Goal: Task Accomplishment & Management: Complete application form

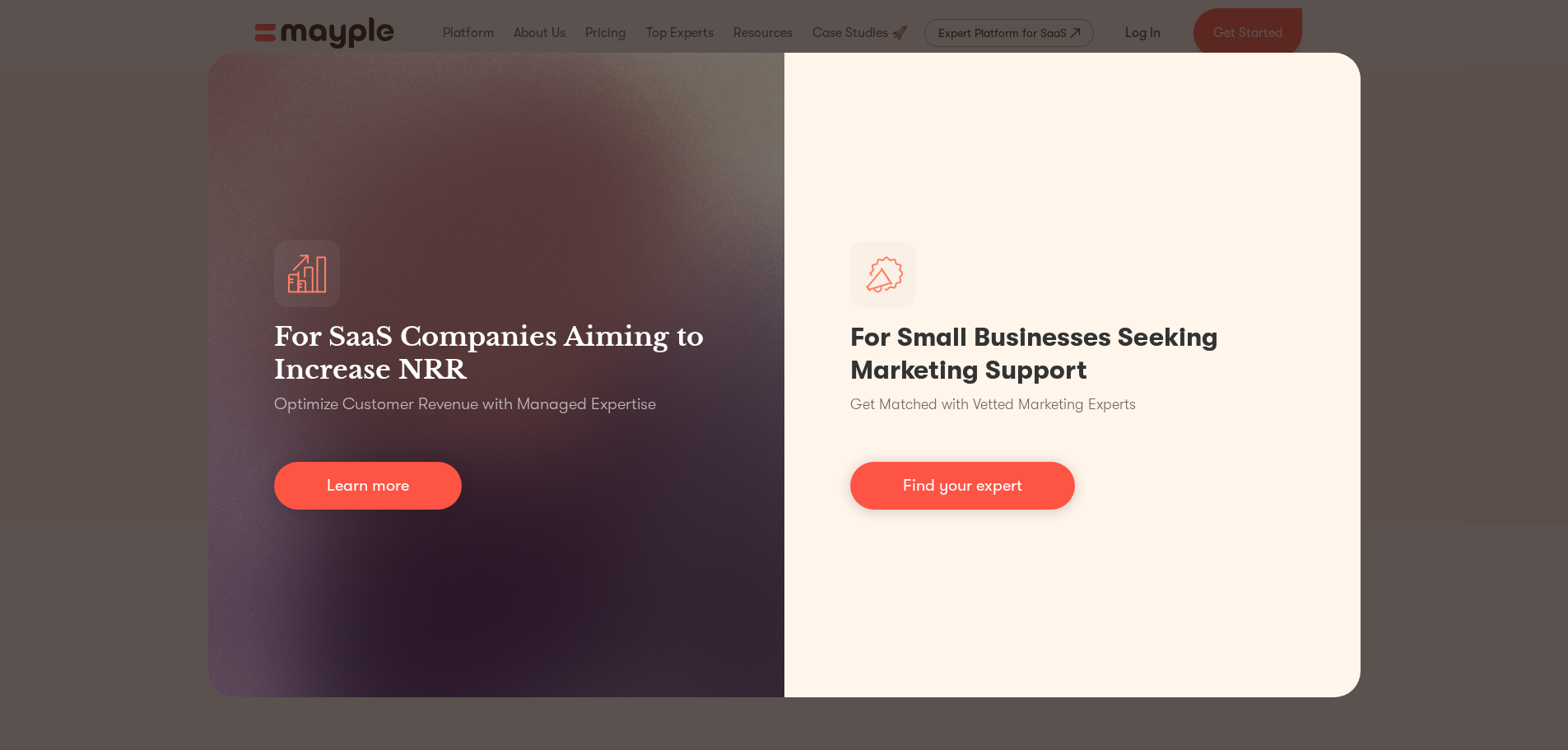
click at [124, 269] on div "For SaaS Companies Aiming to Increase NRR Optimize Customer Revenue with Manage…" at bounding box center [784, 375] width 1568 height 750
click at [1393, 283] on div "For SaaS Companies Aiming to Increase NRR Optimize Customer Revenue with Manage…" at bounding box center [784, 375] width 1568 height 750
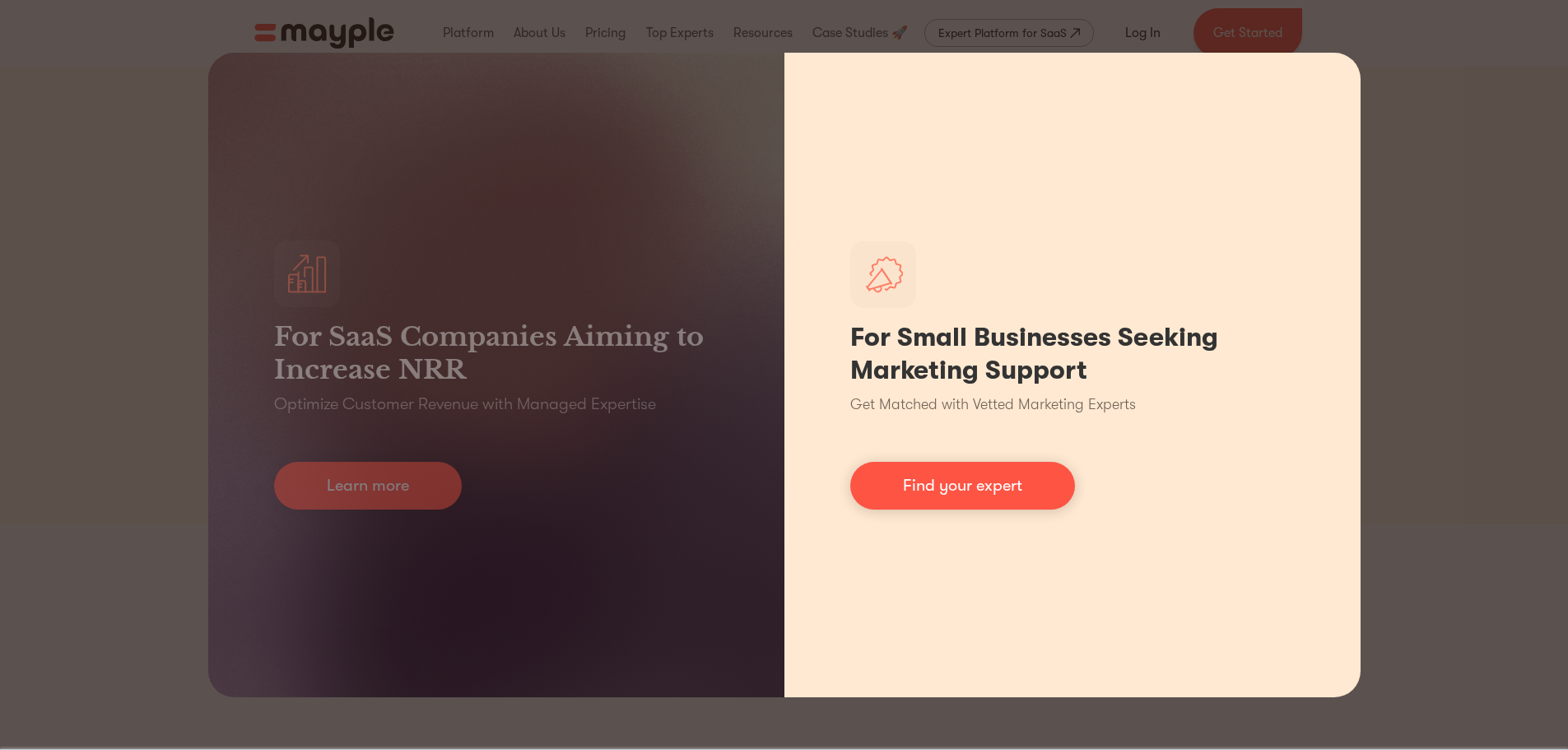
click at [985, 398] on p "Get Matched with Vetted Marketing Experts" at bounding box center [992, 405] width 285 height 22
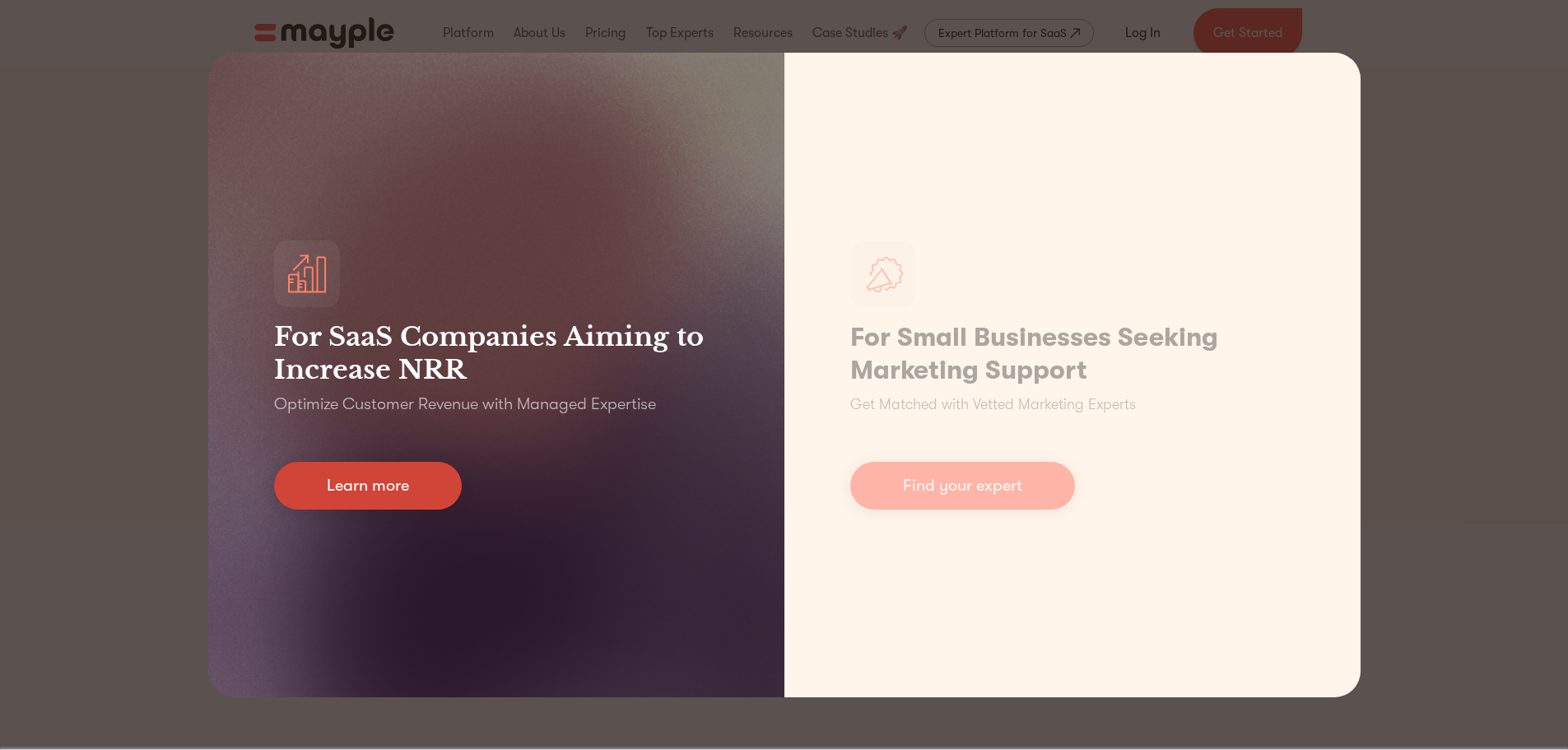
click at [346, 501] on link "Learn more" at bounding box center [368, 485] width 188 height 47
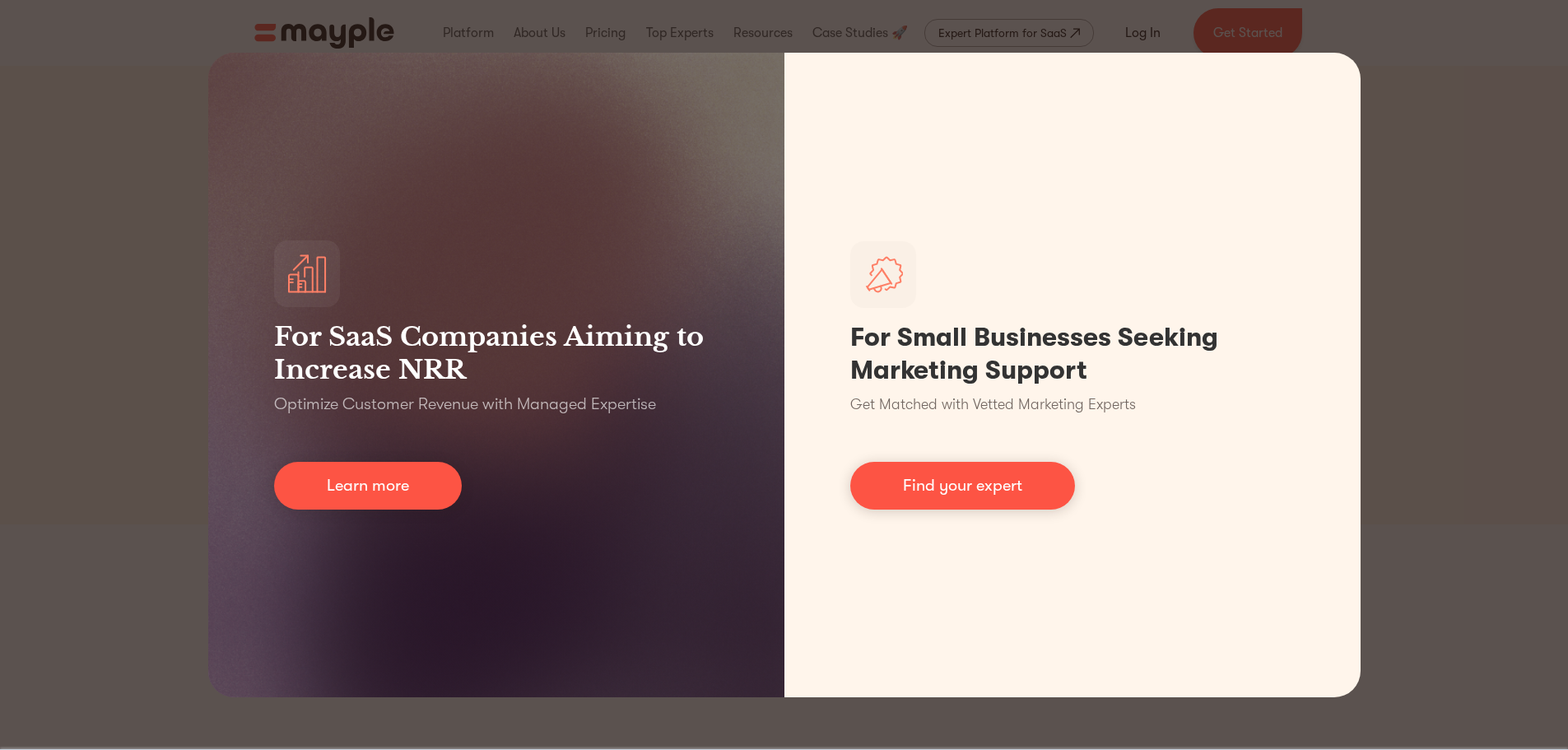
click at [1410, 179] on div "For SaaS Companies Aiming to Increase NRR Optimize Customer Revenue with Manage…" at bounding box center [784, 375] width 1568 height 750
click at [1395, 178] on div "For SaaS Companies Aiming to Increase NRR Optimize Customer Revenue with Manage…" at bounding box center [784, 375] width 1568 height 750
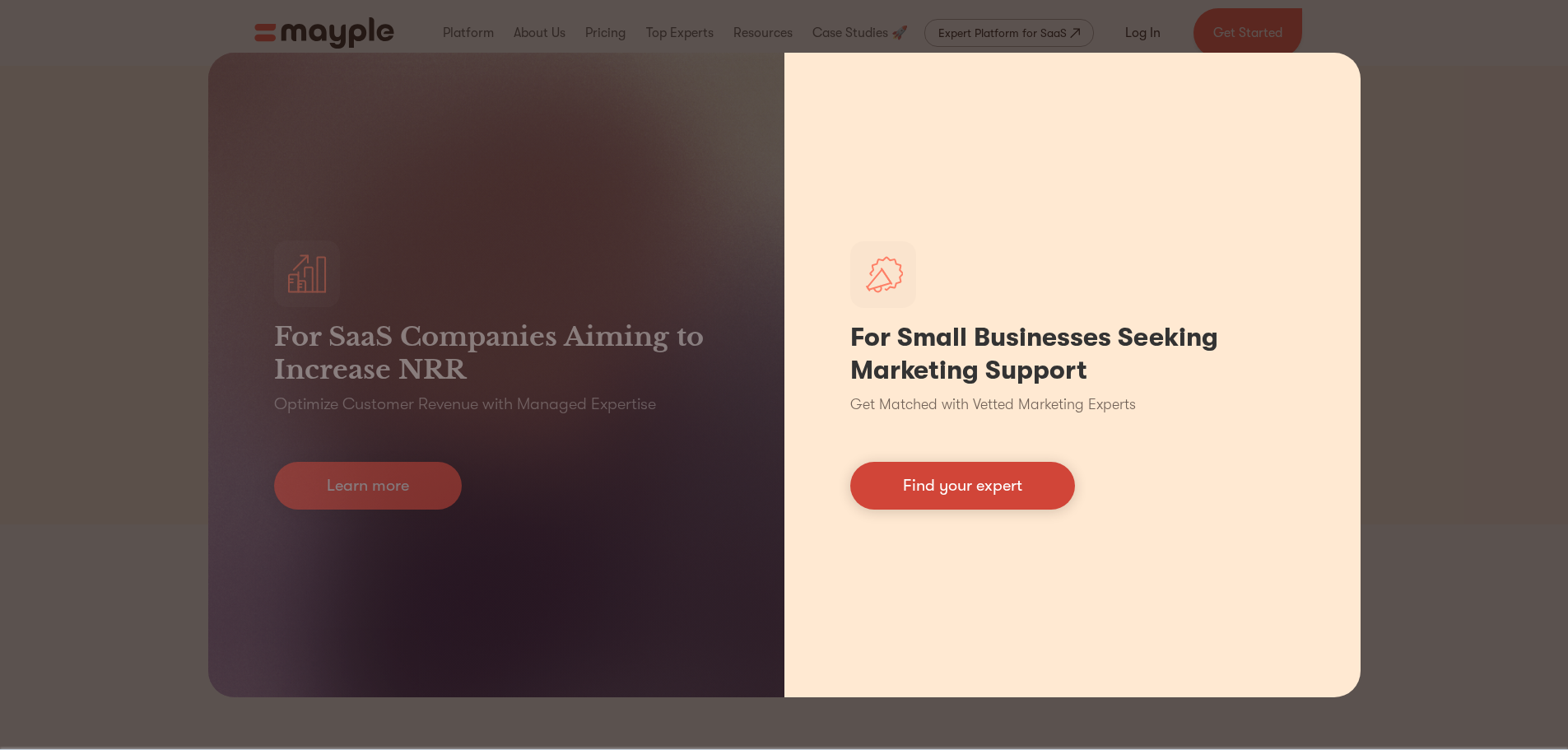
click at [925, 504] on link "Find your expert" at bounding box center [962, 485] width 224 height 47
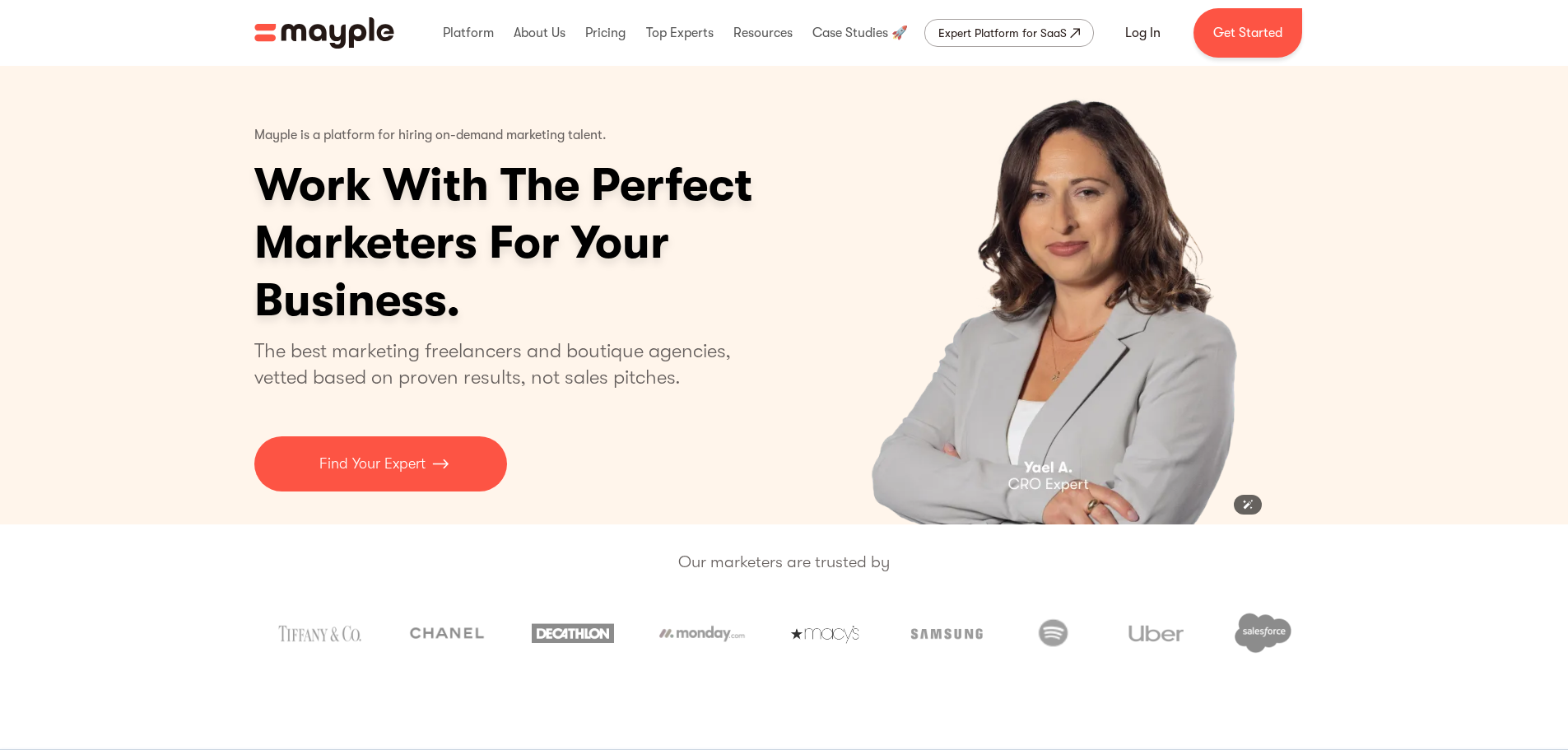
click at [1228, 374] on img "3 of 4" at bounding box center [1057, 295] width 427 height 458
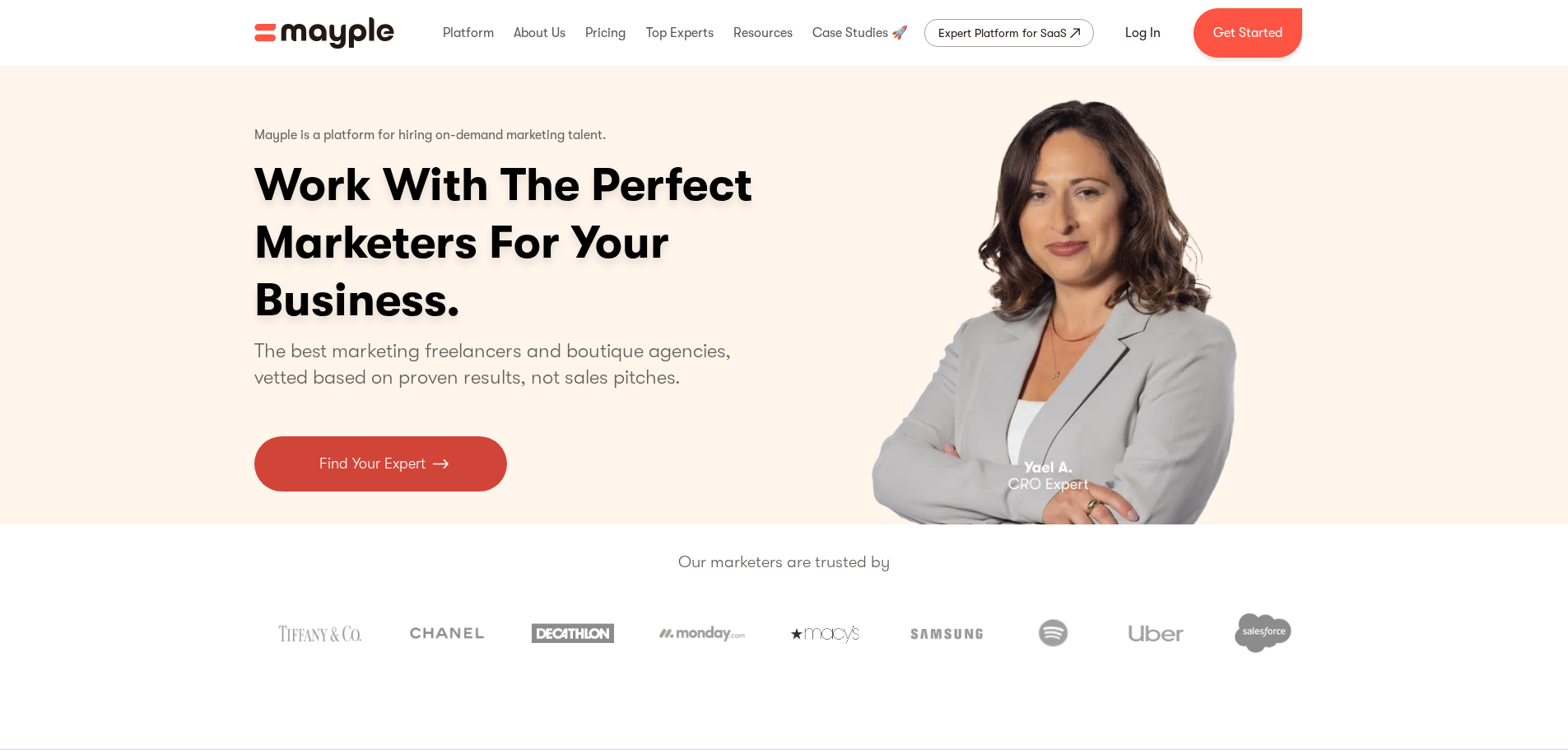
click at [430, 456] on link "Find Your Expert" at bounding box center [380, 463] width 252 height 55
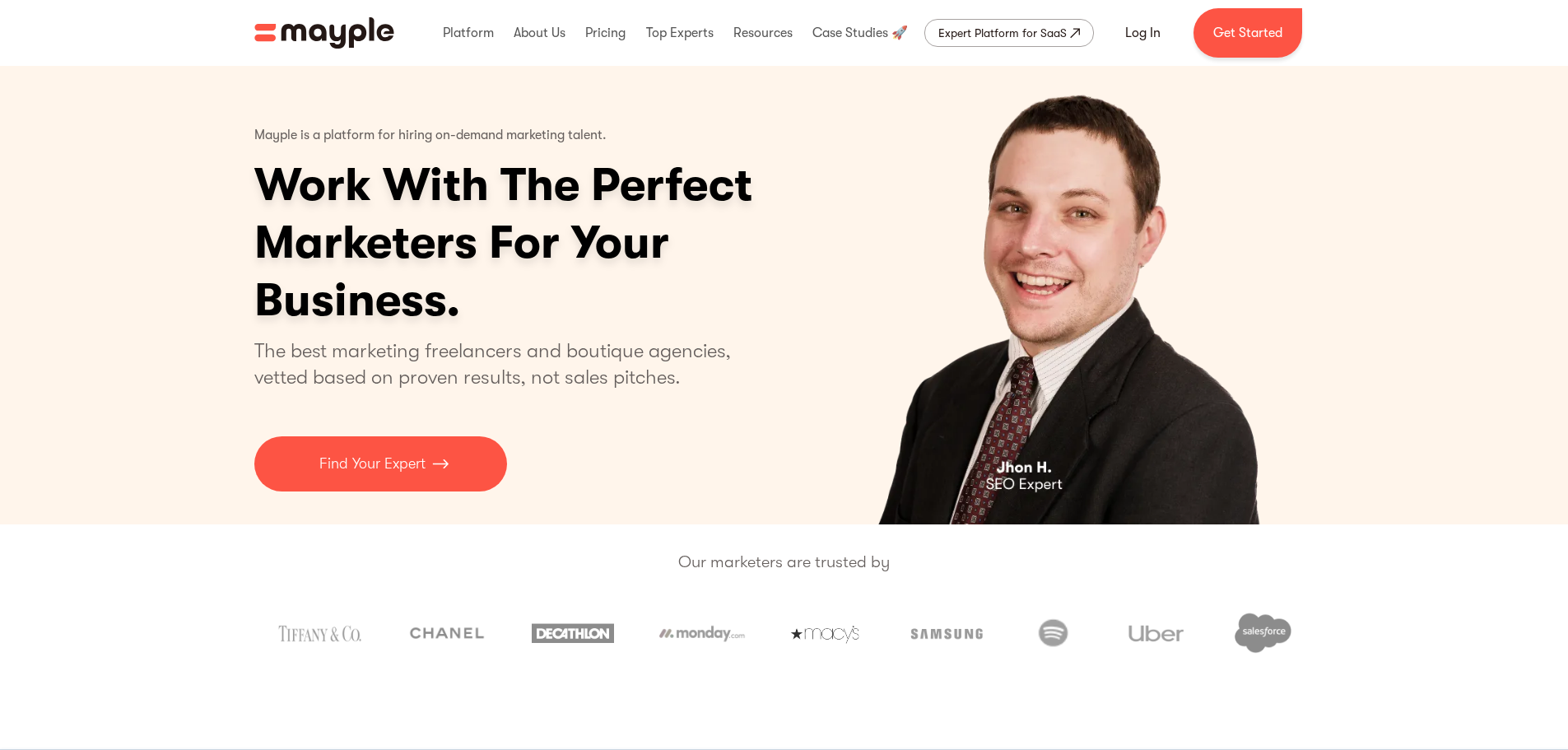
click at [492, 221] on h1 "Work With The Perfect Marketers For Your Business." at bounding box center [566, 243] width 626 height 173
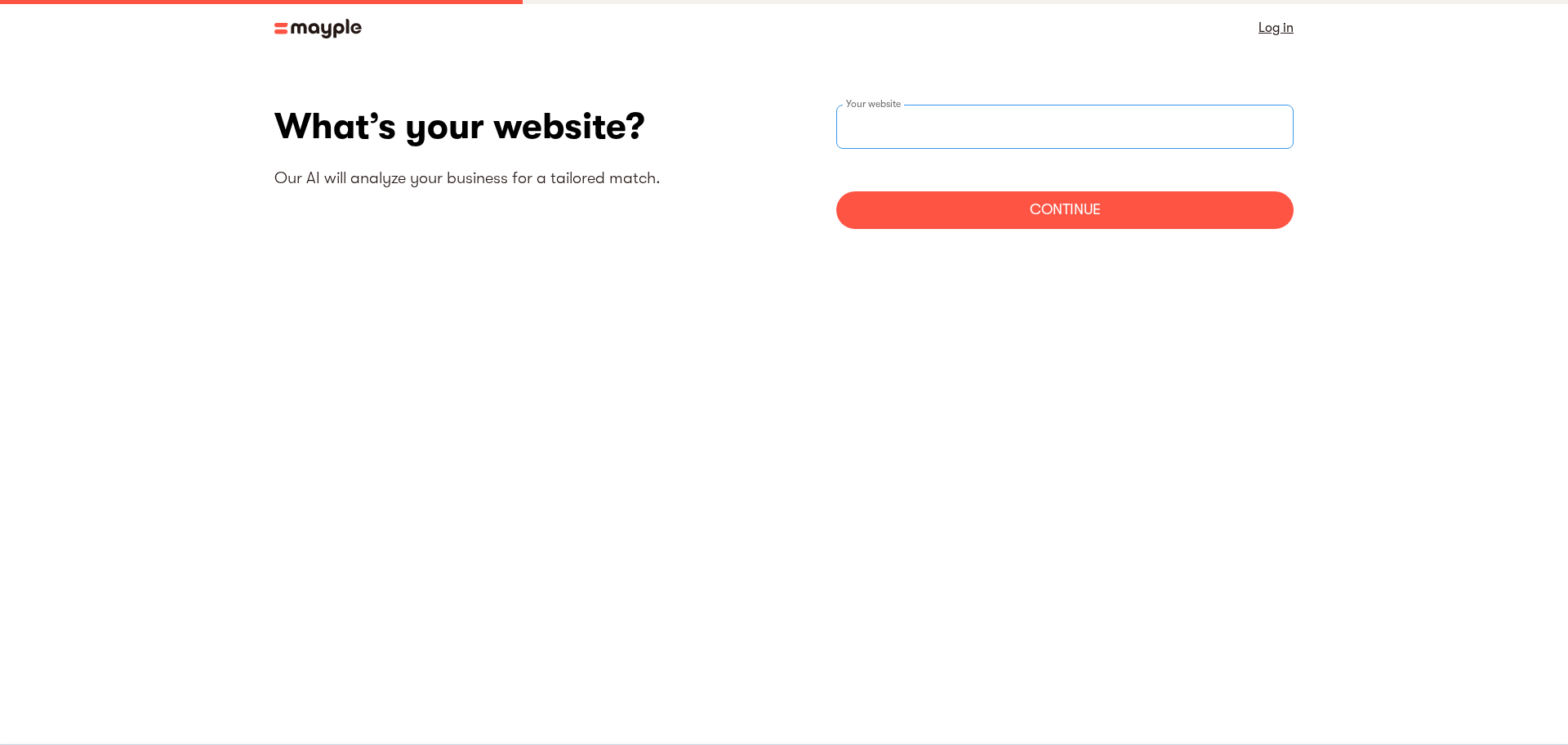
click at [898, 119] on div "Your website" at bounding box center [1065, 126] width 457 height 44
click at [933, 114] on input "websiteStep" at bounding box center [1065, 126] width 457 height 44
type input "[URL]"
click at [944, 191] on div "Continue" at bounding box center [1065, 209] width 457 height 38
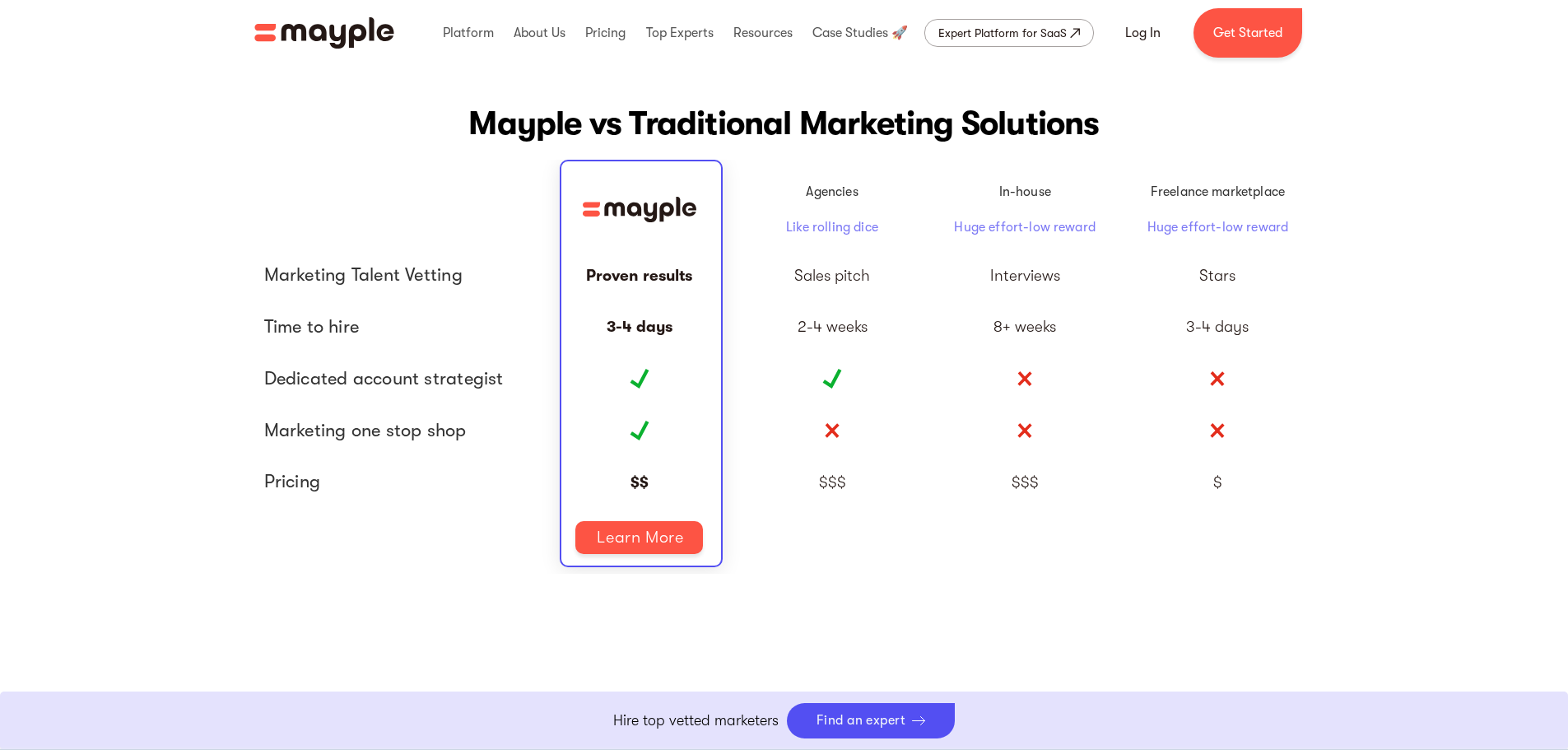
scroll to position [3703, 0]
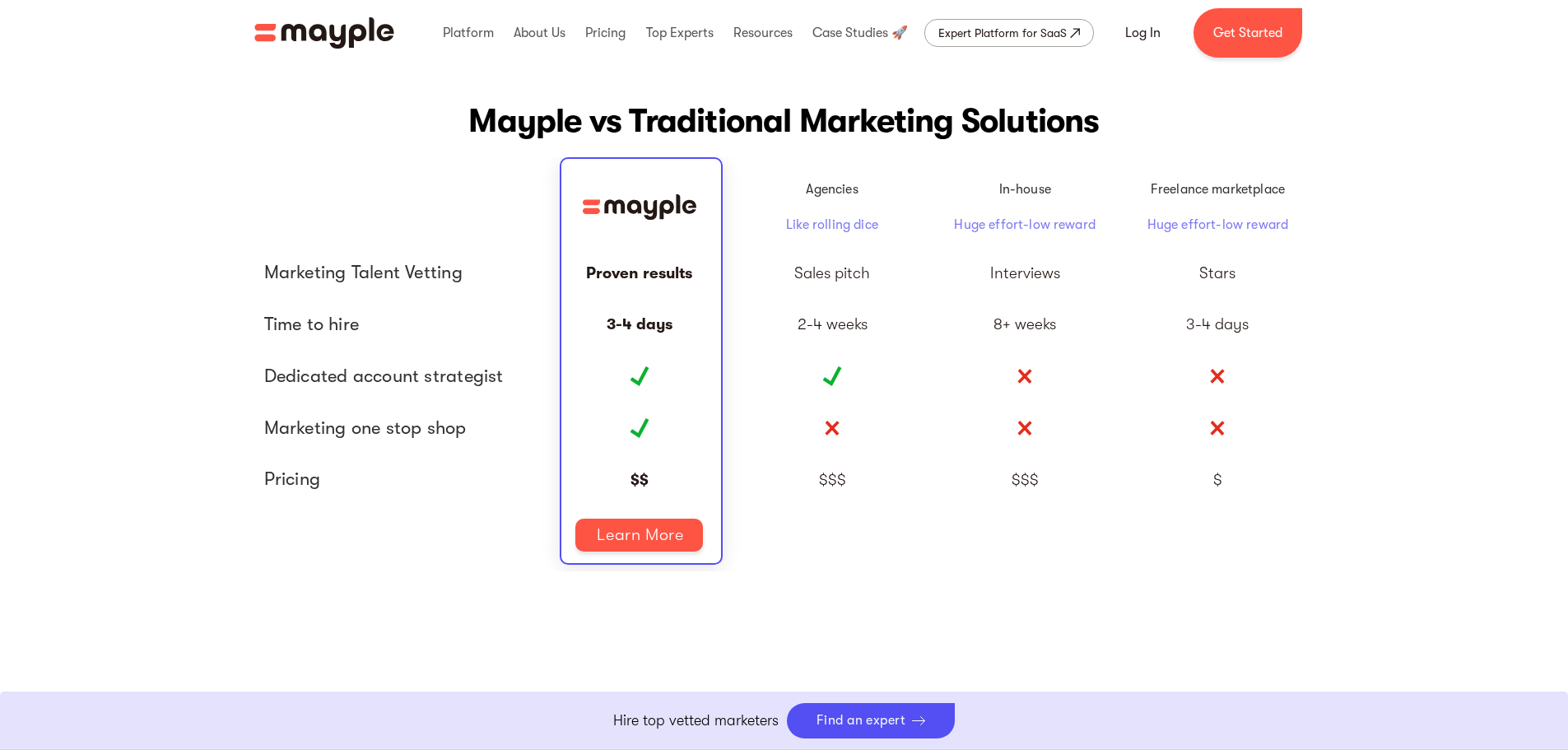
click at [824, 314] on div "2-4 weeks" at bounding box center [831, 324] width 192 height 52
click at [823, 266] on div "Sales pitch" at bounding box center [831, 273] width 75 height 16
click at [822, 218] on p "Like rolling dice" at bounding box center [831, 224] width 92 height 18
click at [822, 184] on p "Agencies" at bounding box center [831, 189] width 92 height 18
click at [616, 221] on div at bounding box center [639, 207] width 192 height 80
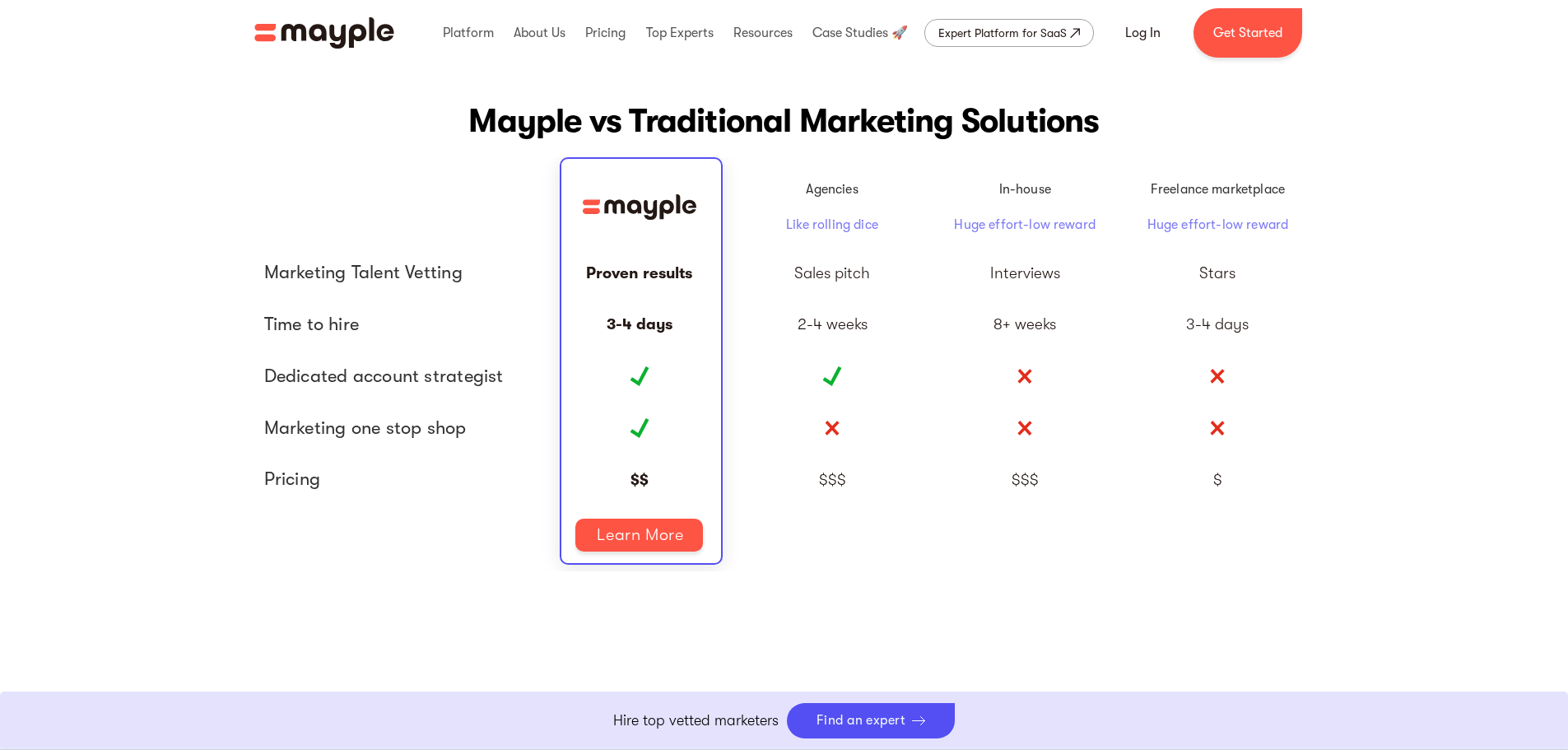
click at [639, 204] on img at bounding box center [639, 207] width 140 height 25
drag, startPoint x: 639, startPoint y: 204, endPoint x: 830, endPoint y: 227, distance: 192.4
click at [830, 227] on div "Agencies Like rolling dice In-house Huge effort-low reward Freelance marketplac…" at bounding box center [784, 365] width 1060 height 397
click at [830, 227] on p "Like rolling dice" at bounding box center [831, 224] width 92 height 18
click at [831, 277] on div "Sales pitch" at bounding box center [831, 273] width 75 height 16
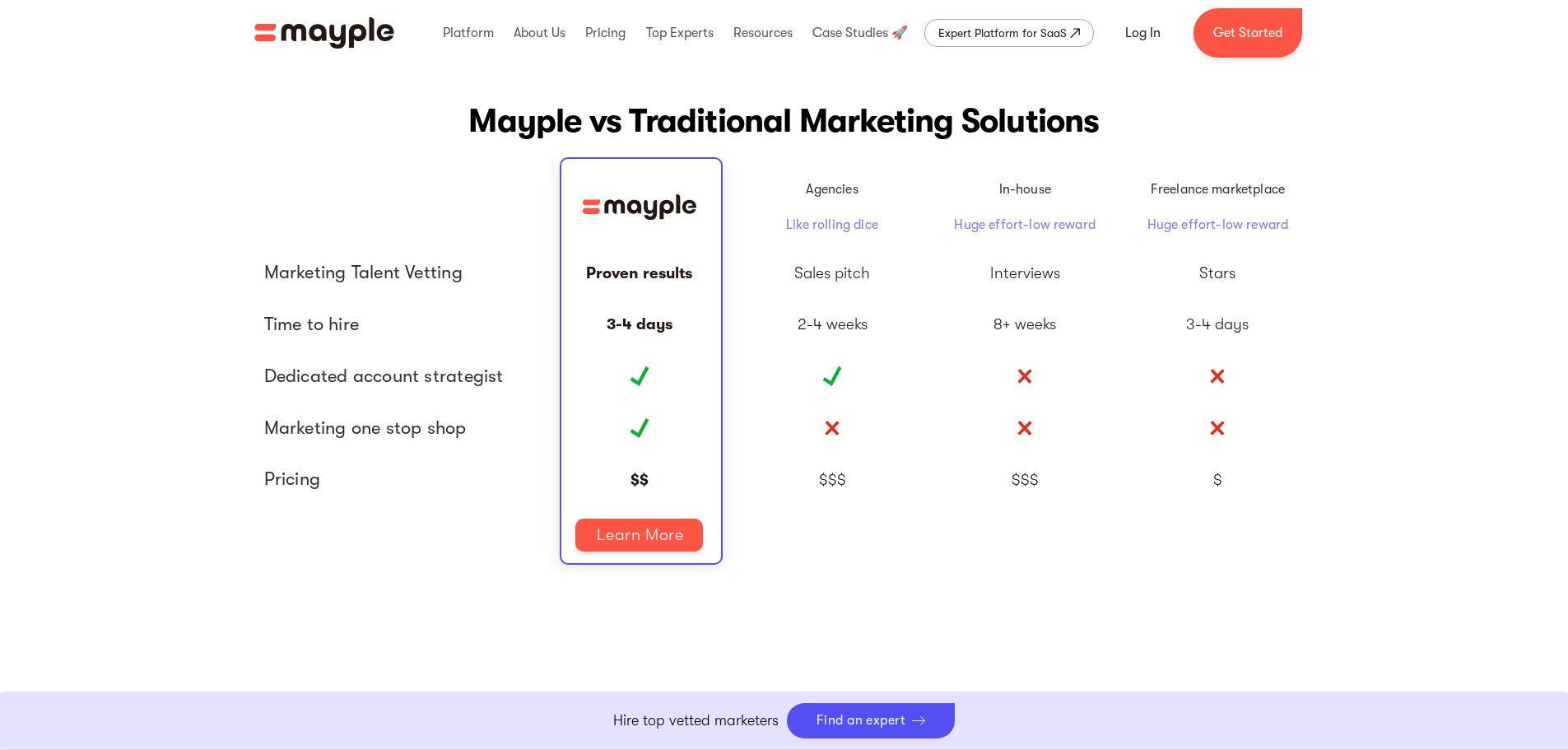
click at [1008, 266] on div "Interviews" at bounding box center [1024, 273] width 70 height 16
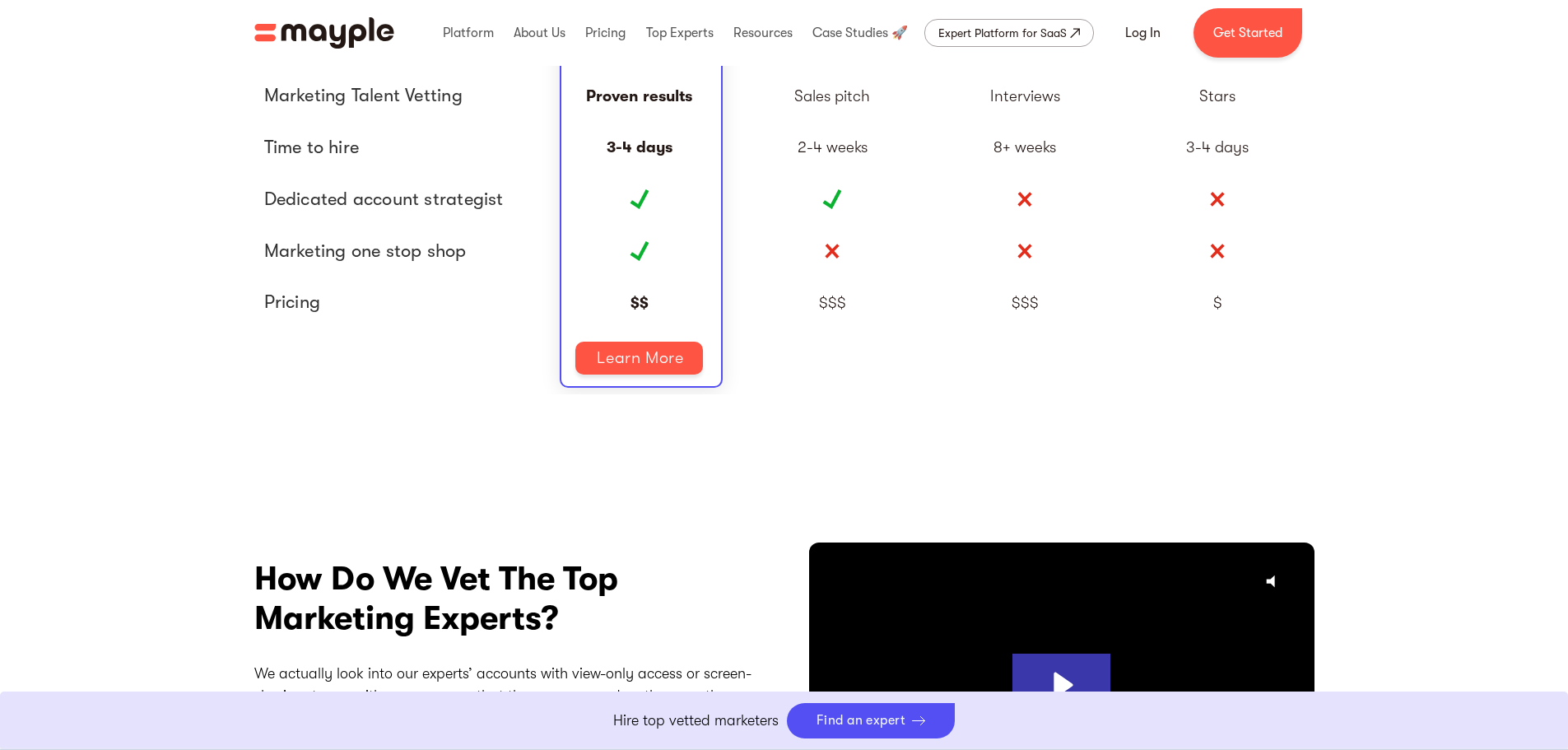
scroll to position [3868, 0]
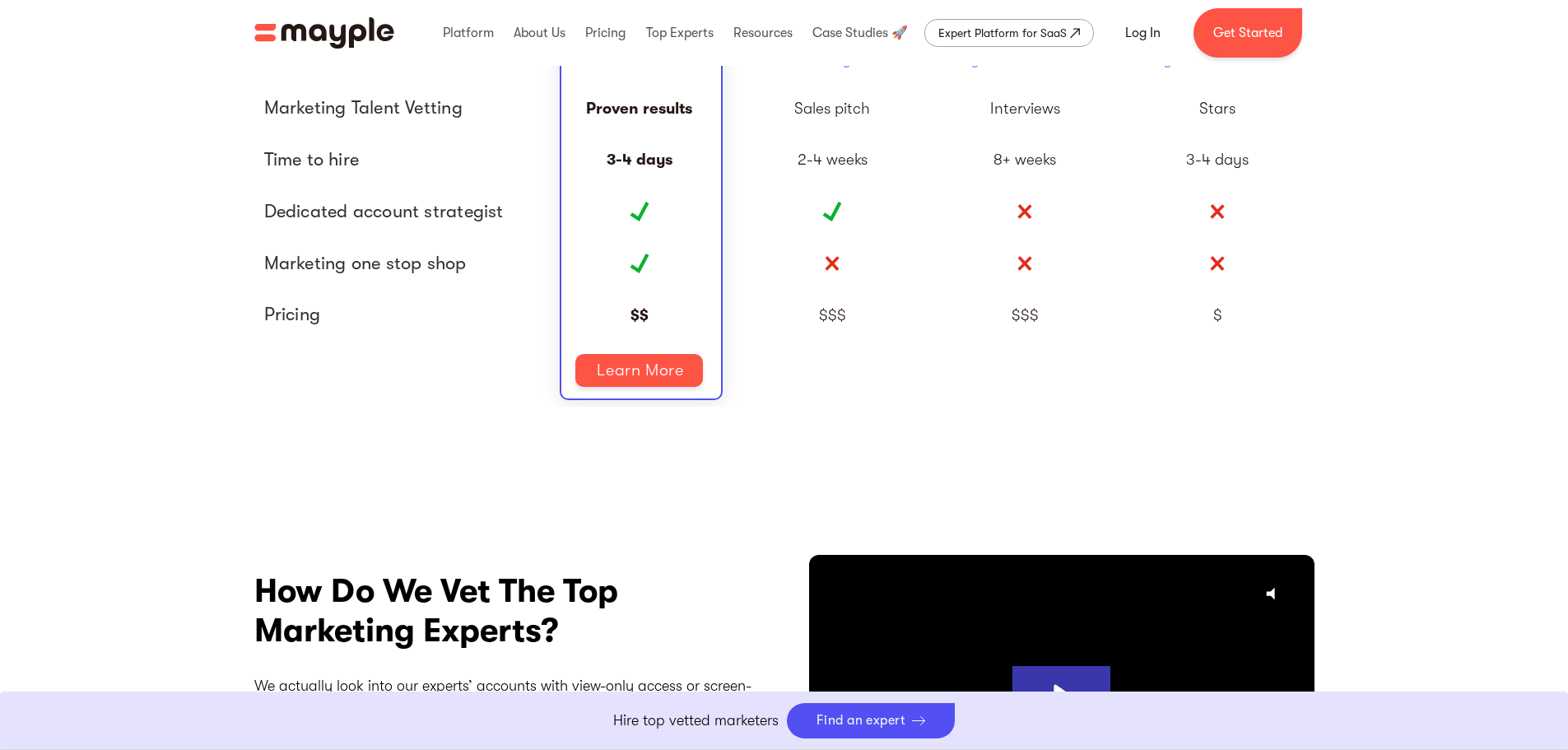
click at [358, 220] on span "Dedicated account strategist" at bounding box center [399, 212] width 269 height 25
click at [342, 163] on span "Time to hire" at bounding box center [399, 160] width 269 height 25
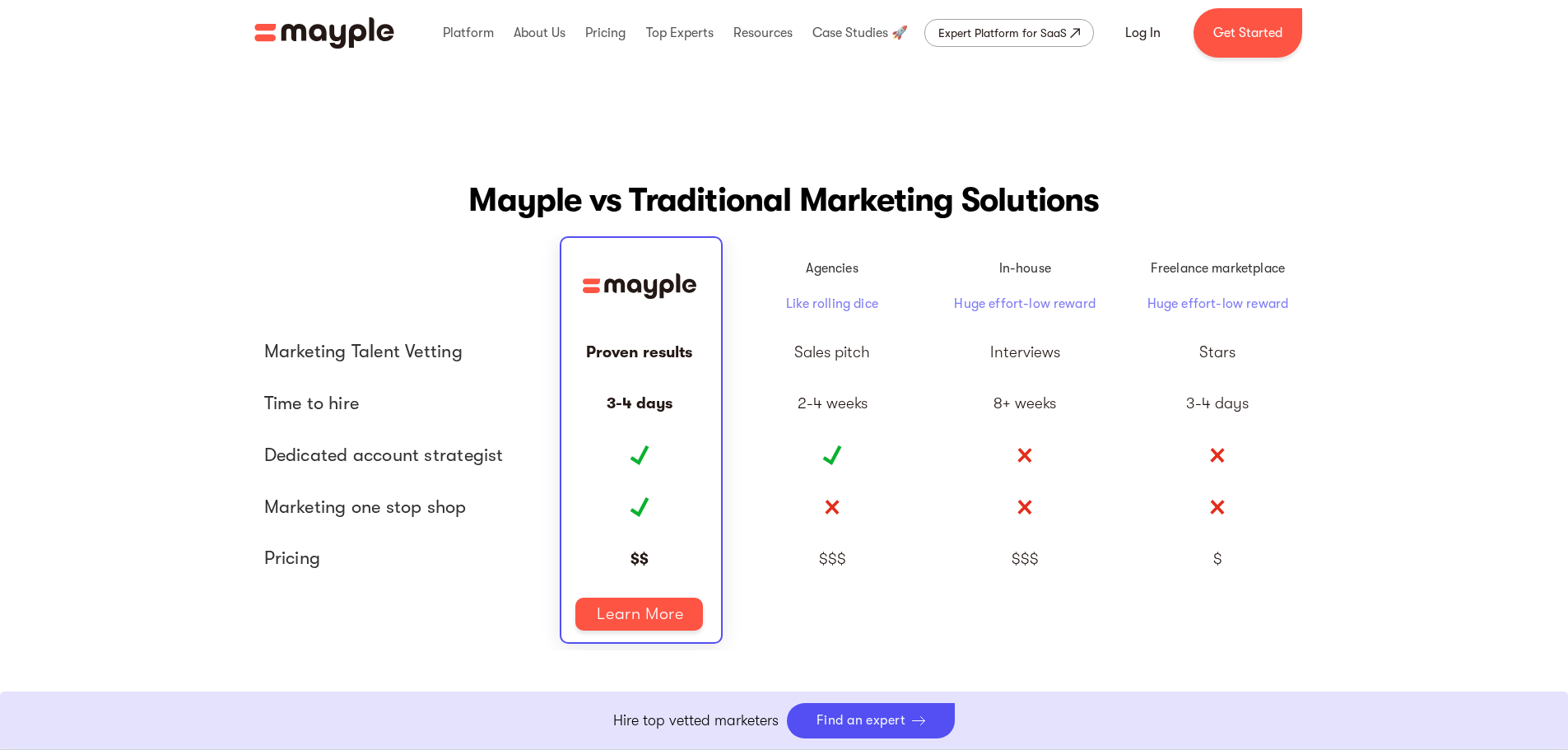
scroll to position [3620, 0]
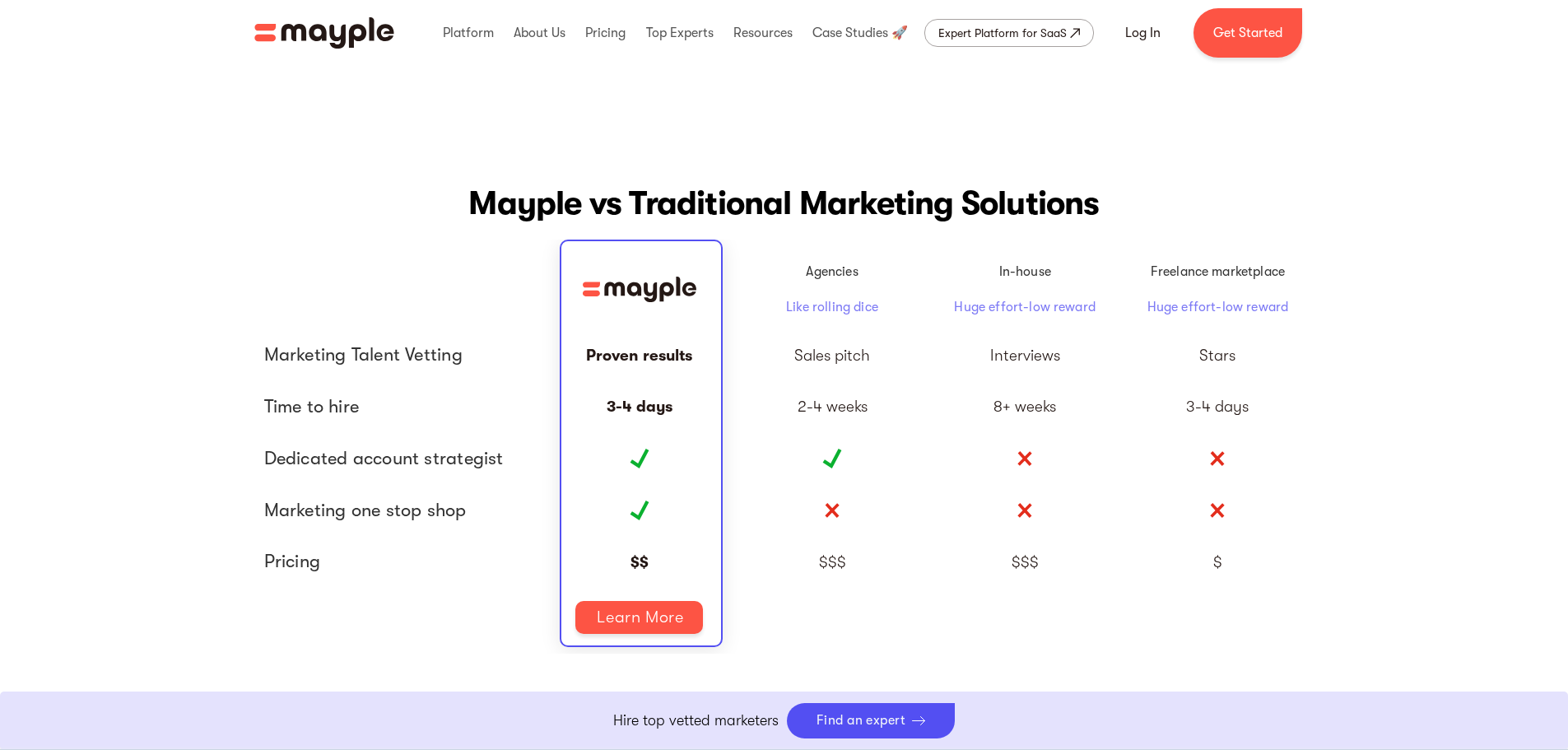
drag, startPoint x: 795, startPoint y: 305, endPoint x: 773, endPoint y: 284, distance: 30.4
click at [773, 284] on div "Agencies Like rolling dice" at bounding box center [831, 290] width 192 height 80
